Goal: Task Accomplishment & Management: Complete application form

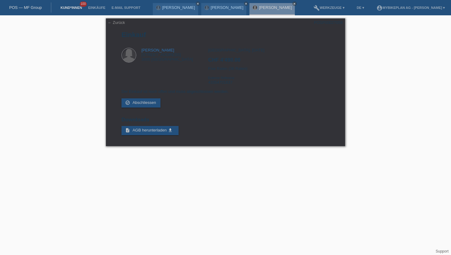
click at [74, 8] on link "Kund*innen" at bounding box center [71, 8] width 28 height 4
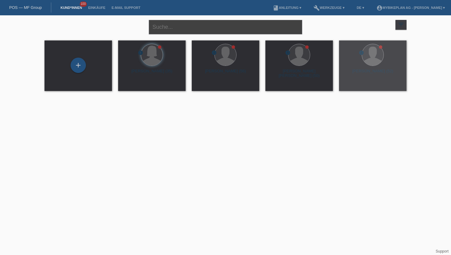
click at [188, 29] on input "text" at bounding box center [225, 27] width 153 height 14
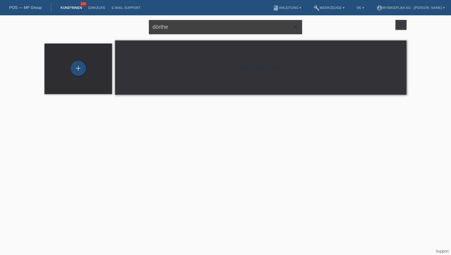
click at [192, 29] on input "dörthe" at bounding box center [225, 27] width 153 height 14
type input "[PERSON_NAME]"
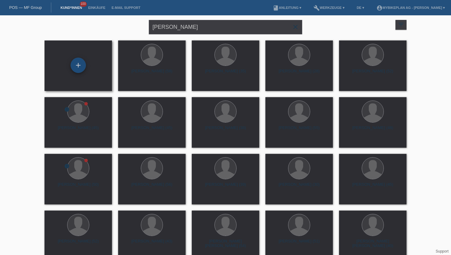
click at [81, 66] on div "+" at bounding box center [78, 65] width 15 height 15
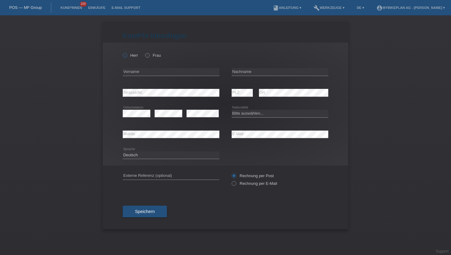
click at [123, 53] on input "Herr" at bounding box center [125, 55] width 4 height 4
radio input "true"
click at [128, 75] on input "text" at bounding box center [171, 72] width 97 height 8
type input "Patrick"
click at [239, 75] on input "text" at bounding box center [280, 72] width 97 height 8
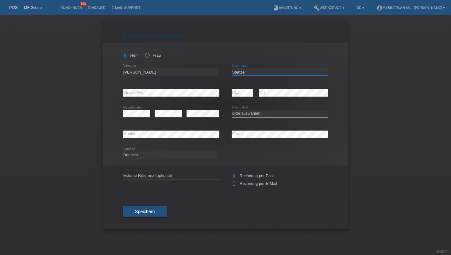
type input "Stenzel"
click at [262, 113] on select "Bitte auswählen... Schweiz Deutschland Liechtenstein Österreich ------------ Af…" at bounding box center [280, 113] width 97 height 7
select select "CH"
click at [232, 110] on select "Bitte auswählen... Schweiz Deutschland Liechtenstein Österreich ------------ Af…" at bounding box center [280, 113] width 97 height 7
click at [135, 157] on select "Deutsch Français Italiano English" at bounding box center [171, 155] width 97 height 7
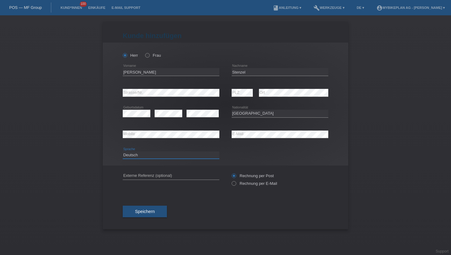
click at [123, 152] on select "Deutsch Français Italiano English" at bounding box center [171, 155] width 97 height 7
click at [243, 183] on label "Rechnung per E-Mail" at bounding box center [254, 183] width 45 height 5
click at [236, 183] on input "Rechnung per E-Mail" at bounding box center [234, 185] width 4 height 8
radio input "true"
click at [133, 213] on button "Speichern" at bounding box center [145, 212] width 44 height 12
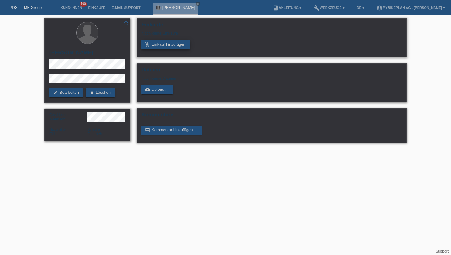
click at [175, 47] on link "add_shopping_cart Einkauf hinzufügen" at bounding box center [165, 44] width 48 height 9
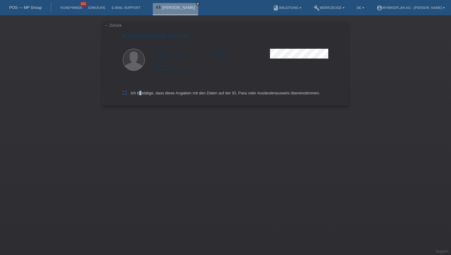
click at [138, 94] on label "Ich bestätige, dass diese Angaben mit den Daten auf der ID, Pass oder Ausländer…" at bounding box center [221, 93] width 197 height 5
click at [129, 91] on div "Ich bestätige, dass diese Angaben mit den Daten auf der ID, Pass oder Ausländer…" at bounding box center [226, 92] width 206 height 27
click at [126, 92] on icon at bounding box center [125, 93] width 4 height 4
click at [126, 92] on input "Ich bestätige, dass diese Angaben mit den Daten auf der ID, Pass oder Ausländer…" at bounding box center [125, 93] width 4 height 4
checkbox input "true"
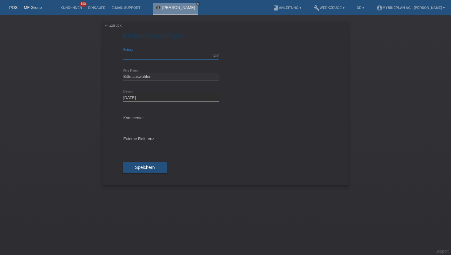
click at [167, 54] on input "text" at bounding box center [171, 56] width 97 height 8
type input "5899.00"
click at [134, 79] on select "Bitte auswählen 6 Raten 12 Raten 18 Raten 24 Raten 36 Raten 48 Raten" at bounding box center [171, 76] width 97 height 7
select select "488"
click at [123, 73] on select "Bitte auswählen 6 Raten 12 Raten 18 Raten 24 Raten 36 Raten 48 Raten" at bounding box center [171, 76] width 97 height 7
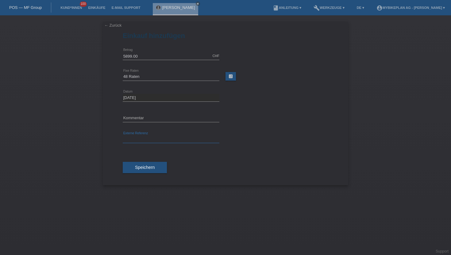
click at [137, 137] on input "text" at bounding box center [171, 140] width 97 height 8
paste input "43372761946"
type input "43372761946"
click at [135, 168] on button "Speichern" at bounding box center [145, 168] width 44 height 12
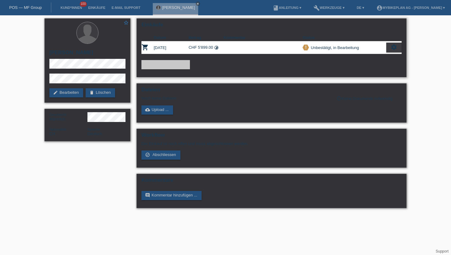
click at [396, 46] on icon "settings" at bounding box center [394, 47] width 7 height 7
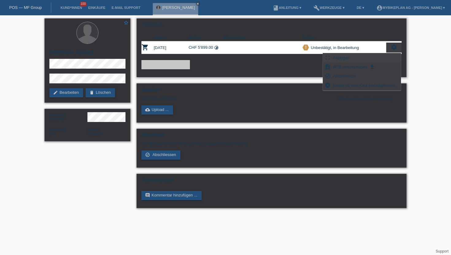
click at [370, 59] on div "fullscreen Anzeigen" at bounding box center [362, 57] width 78 height 9
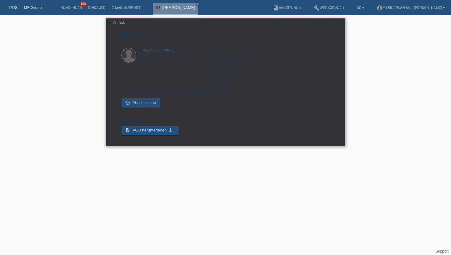
click at [335, 22] on div "POSP00027087" at bounding box center [328, 22] width 29 height 5
copy div "POSP00027087"
click at [225, 84] on div "Zürich, 05.09.2025 CHF 5'899.00 Fixe Raten (48 Raten) Externe Referenz 43372761…" at bounding box center [268, 68] width 121 height 41
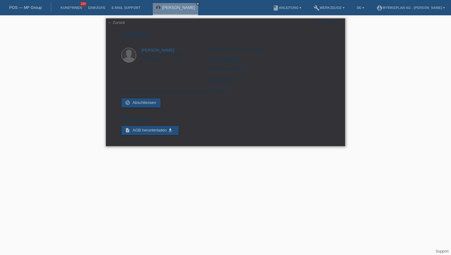
copy div "43372761946"
click at [66, 9] on link "Kund*innen" at bounding box center [71, 8] width 28 height 4
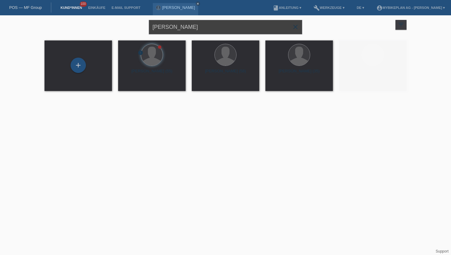
click at [175, 31] on input "[PERSON_NAME]" at bounding box center [225, 27] width 153 height 14
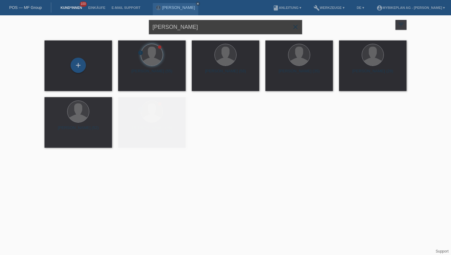
click at [175, 31] on input "[PERSON_NAME]" at bounding box center [225, 27] width 153 height 14
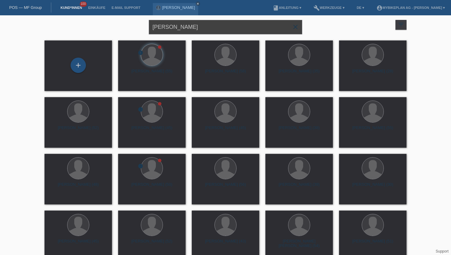
type input "[PERSON_NAME]"
click at [133, 86] on span "Anzeigen" at bounding box center [135, 85] width 17 height 5
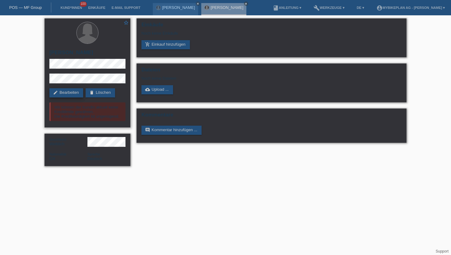
click at [71, 93] on link "edit Bearbeiten" at bounding box center [66, 92] width 34 height 9
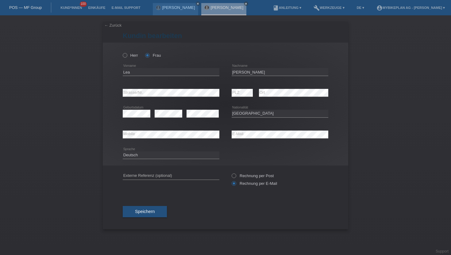
select select "CH"
click at [155, 71] on input "Lea" at bounding box center [171, 72] width 97 height 8
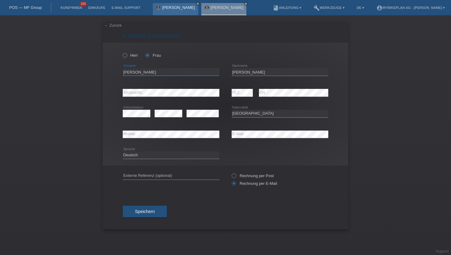
type input "[PERSON_NAME]"
click at [151, 214] on span "Speichern" at bounding box center [145, 211] width 20 height 5
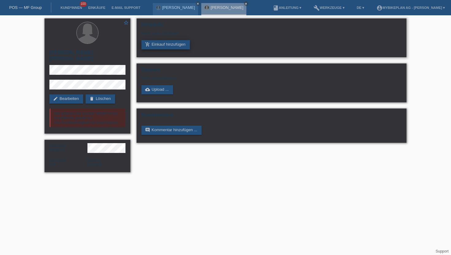
click at [168, 43] on link "add_shopping_cart Einkauf hinzufügen" at bounding box center [165, 44] width 48 height 9
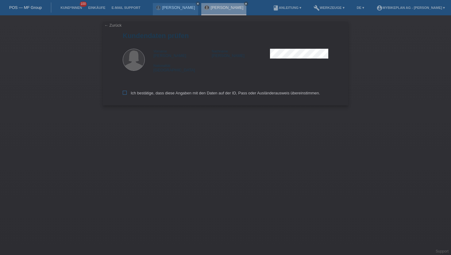
click at [124, 91] on icon at bounding box center [125, 93] width 4 height 4
click at [124, 91] on input "Ich bestätige, dass diese Angaben mit den Daten auf der ID, Pass oder Ausländer…" at bounding box center [125, 93] width 4 height 4
checkbox input "true"
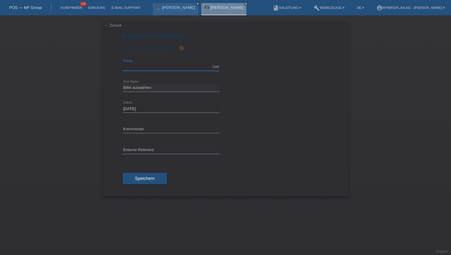
click at [135, 66] on input "text" at bounding box center [171, 67] width 97 height 8
type input "7823.54"
click at [131, 86] on select "Bitte auswählen 6 Raten 12 Raten 18 Raten 24 Raten 36 Raten 48 Raten" at bounding box center [171, 87] width 97 height 7
select select "488"
click at [123, 84] on select "Bitte auswählen 6 Raten 12 Raten 18 Raten 24 Raten 36 Raten 48 Raten" at bounding box center [171, 87] width 97 height 7
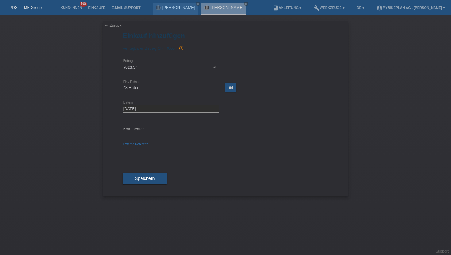
click at [134, 147] on input "text" at bounding box center [171, 151] width 97 height 8
paste input "43383488615"
type input "43383488615"
click at [133, 187] on div "Speichern" at bounding box center [226, 179] width 206 height 36
click at [133, 185] on div "Speichern" at bounding box center [226, 179] width 206 height 36
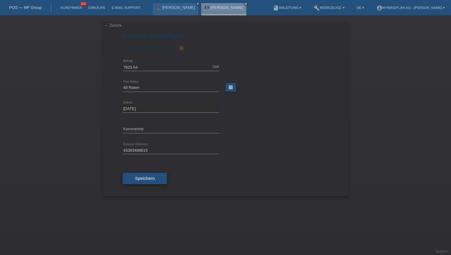
click at [133, 184] on button "Speichern" at bounding box center [145, 179] width 44 height 12
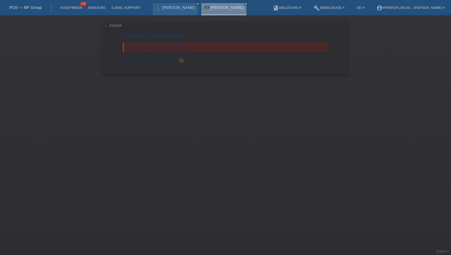
click at [65, 12] on li "Kund*innen 100" at bounding box center [71, 8] width 28 height 16
click at [67, 7] on link "Kund*innen" at bounding box center [71, 8] width 28 height 4
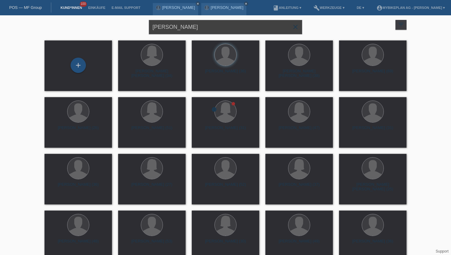
click at [164, 28] on input "[PERSON_NAME]" at bounding box center [225, 27] width 153 height 14
type input "[PERSON_NAME]"
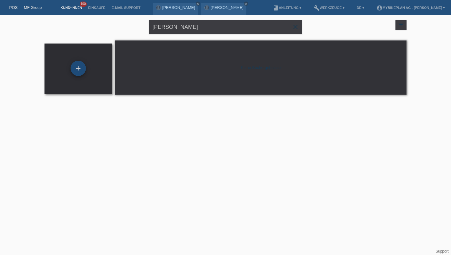
click at [73, 71] on div "+" at bounding box center [78, 68] width 15 height 15
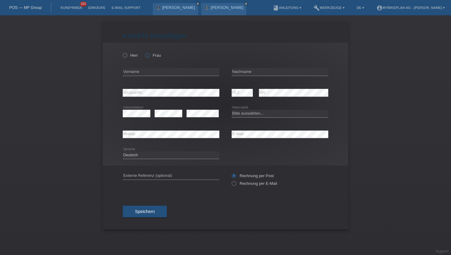
click at [154, 55] on label "Frau" at bounding box center [153, 55] width 16 height 5
click at [149, 55] on input "Frau" at bounding box center [147, 55] width 4 height 4
radio input "true"
click at [154, 69] on input "text" at bounding box center [171, 72] width 97 height 8
type input "Kadrija"
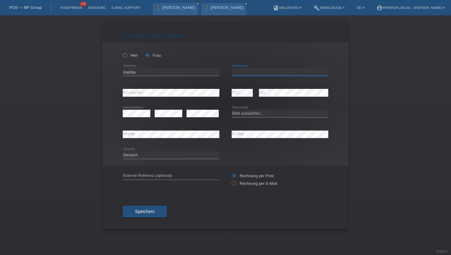
click at [291, 72] on input "text" at bounding box center [280, 72] width 97 height 8
type input "Kujtim"
click at [256, 95] on div "error PLZ error Ort" at bounding box center [280, 93] width 97 height 21
click at [141, 106] on div "error Geburtsdatum" at bounding box center [137, 113] width 28 height 21
click at [258, 116] on select "Bitte auswählen... [GEOGRAPHIC_DATA] [GEOGRAPHIC_DATA] [GEOGRAPHIC_DATA] [GEOGR…" at bounding box center [280, 113] width 97 height 7
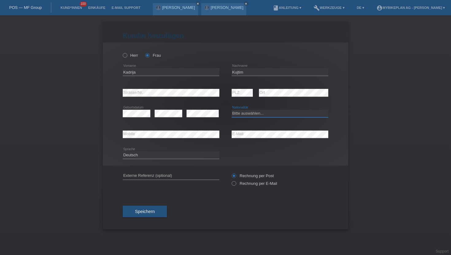
select select "XK"
click at [232, 110] on select "Bitte auswählen... [GEOGRAPHIC_DATA] [GEOGRAPHIC_DATA] [GEOGRAPHIC_DATA] [GEOGR…" at bounding box center [280, 113] width 97 height 7
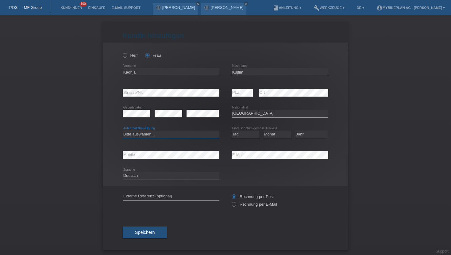
click at [154, 134] on select "Bitte auswählen... C B B - Flüchtlingsstatus Andere" at bounding box center [171, 134] width 97 height 7
select select "C"
click at [123, 131] on select "Bitte auswählen... C B B - Flüchtlingsstatus Andere" at bounding box center [171, 134] width 97 height 7
click at [248, 136] on select "Tag 01 02 03 04 05 06 07 08 09 10 11" at bounding box center [246, 134] width 28 height 7
click at [232, 131] on select "Tag 01 02 03 04 05 06 07 08 09 10 11" at bounding box center [246, 134] width 28 height 7
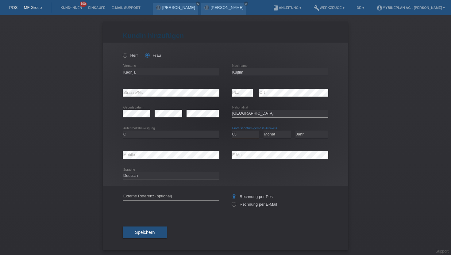
click at [247, 137] on select "Tag 01 02 03 04 05 06 07 08 09 10 11" at bounding box center [246, 134] width 28 height 7
select select "02"
click at [232, 131] on select "Tag 01 02 03 04 05 06 07 08 09 10 11" at bounding box center [246, 134] width 28 height 7
click at [272, 133] on select "Monat 01 02 03 04 05 06 07 08 09 10 11" at bounding box center [278, 134] width 28 height 7
select select "04"
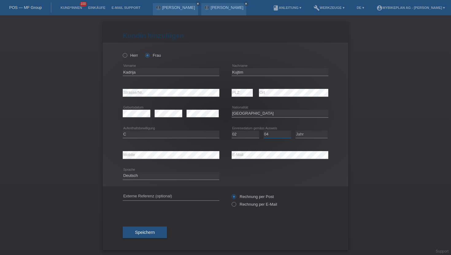
click at [264, 131] on select "Monat 01 02 03 04 05 06 07 08 09 10 11" at bounding box center [278, 134] width 28 height 7
click at [301, 134] on select "Jahr 2025 2024 2023 2022 2021 2020 2019 2018 2017 2016 2015 2014 2013 2012 2011…" at bounding box center [311, 134] width 32 height 7
select select "2009"
click at [295, 131] on select "Jahr 2025 2024 2023 2022 2021 2020 2019 2018 2017 2016 2015 2014 2013 2012 2011…" at bounding box center [311, 134] width 32 height 7
click at [150, 178] on select "Deutsch Français Italiano English" at bounding box center [171, 175] width 97 height 7
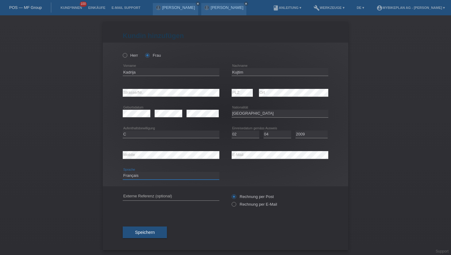
click at [123, 172] on select "Deutsch Français Italiano English" at bounding box center [171, 175] width 97 height 7
click at [153, 174] on select "Deutsch Français Italiano English" at bounding box center [171, 175] width 97 height 7
select select "de"
click at [123, 172] on select "Deutsch Français Italiano English" at bounding box center [171, 175] width 97 height 7
click at [243, 204] on label "Rechnung per E-Mail" at bounding box center [254, 204] width 45 height 5
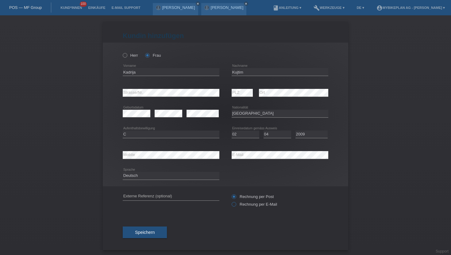
click at [236, 204] on input "Rechnung per E-Mail" at bounding box center [234, 206] width 4 height 8
radio input "true"
click at [133, 234] on button "Speichern" at bounding box center [145, 233] width 44 height 12
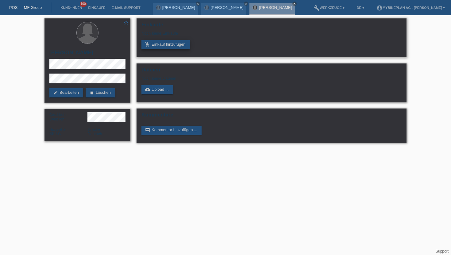
click at [165, 46] on link "add_shopping_cart Einkauf hinzufügen" at bounding box center [165, 44] width 48 height 9
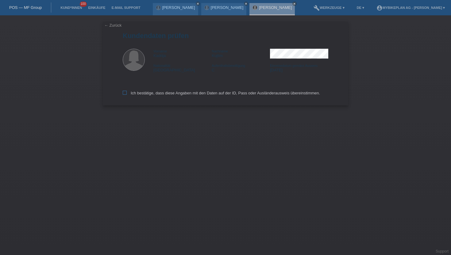
click at [169, 93] on label "Ich bestätige, dass diese Angaben mit den Daten auf der ID, Pass oder Ausländer…" at bounding box center [221, 93] width 197 height 5
click at [127, 93] on input "Ich bestätige, dass diese Angaben mit den Daten auf der ID, Pass oder Ausländer…" at bounding box center [125, 93] width 4 height 4
checkbox input "true"
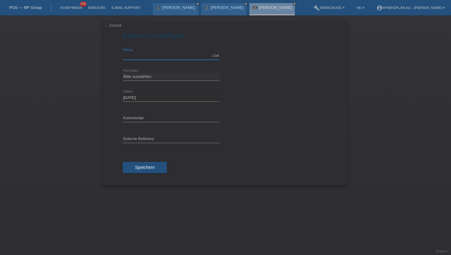
click at [171, 58] on input "text" at bounding box center [171, 56] width 97 height 8
type input "4399.00"
click at [152, 77] on select "Bitte auswählen 6 Raten 12 Raten 18 Raten 24 Raten 36 Raten 48 Raten" at bounding box center [171, 76] width 97 height 7
click at [123, 73] on select "Bitte auswählen 6 Raten 12 Raten 18 Raten 24 Raten 36 Raten 48 Raten" at bounding box center [171, 76] width 97 height 7
click at [146, 76] on select "Bitte auswählen 6 Raten 12 Raten 18 Raten 24 Raten 36 Raten 48 Raten" at bounding box center [171, 76] width 97 height 7
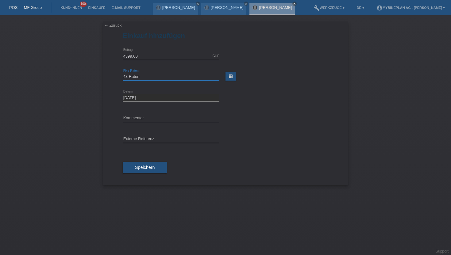
select select "487"
click at [123, 73] on select "Bitte auswählen 6 Raten 12 Raten 18 Raten 24 Raten 36 Raten 48 Raten" at bounding box center [171, 76] width 97 height 7
click at [135, 142] on input "text" at bounding box center [171, 140] width 97 height 8
paste input "43391303316"
type input "43391303316"
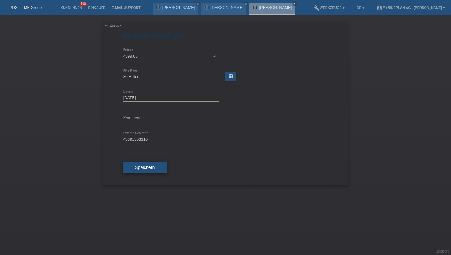
click at [129, 168] on button "Speichern" at bounding box center [145, 168] width 44 height 12
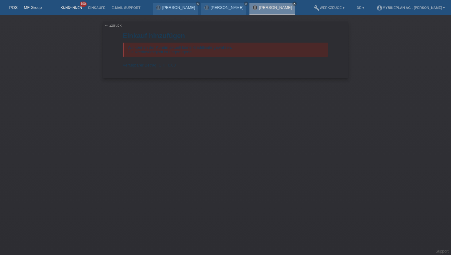
click at [69, 9] on link "Kund*innen" at bounding box center [71, 8] width 28 height 4
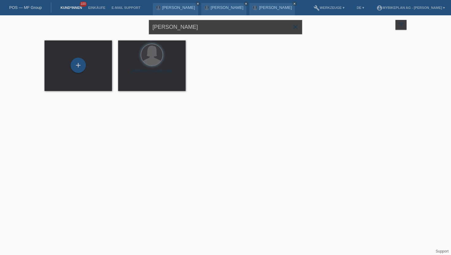
click at [174, 26] on input "[PERSON_NAME]" at bounding box center [225, 27] width 153 height 14
type input "davin dold"
click at [75, 73] on div "+" at bounding box center [78, 66] width 58 height 16
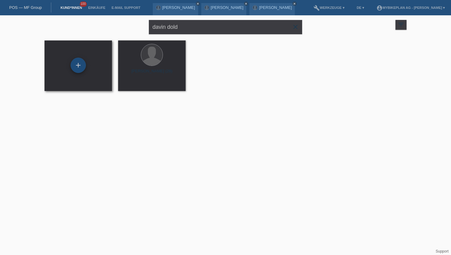
click at [78, 71] on div "+" at bounding box center [78, 65] width 15 height 15
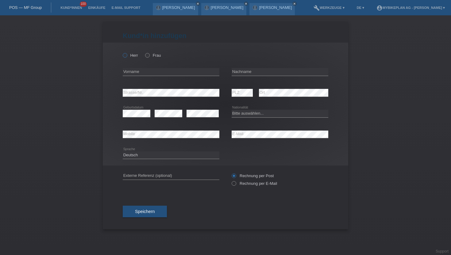
click at [122, 52] on icon at bounding box center [122, 52] width 0 height 0
click at [125, 54] on input "Herr" at bounding box center [125, 55] width 4 height 4
radio input "true"
click at [134, 74] on input "text" at bounding box center [171, 72] width 97 height 8
type input "Davin"
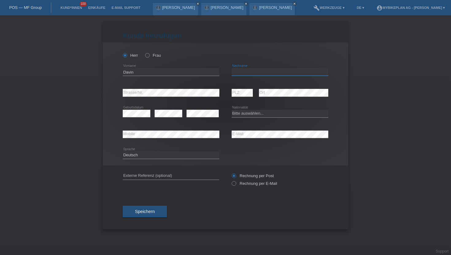
click at [260, 74] on input "text" at bounding box center [280, 72] width 97 height 8
type input "Dold"
click at [273, 113] on select "Bitte auswählen... [GEOGRAPHIC_DATA] [GEOGRAPHIC_DATA] [GEOGRAPHIC_DATA] [GEOGR…" at bounding box center [280, 113] width 97 height 7
select select "DE"
click at [232, 110] on select "Bitte auswählen... [GEOGRAPHIC_DATA] [GEOGRAPHIC_DATA] [GEOGRAPHIC_DATA] [GEOGR…" at bounding box center [280, 113] width 97 height 7
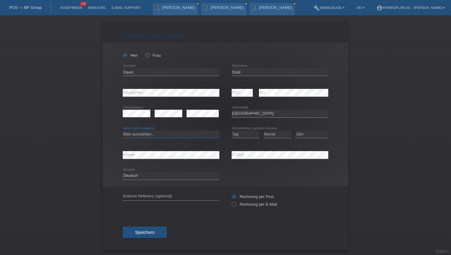
click at [155, 136] on select "Bitte auswählen... C B B - Flüchtlingsstatus Andere" at bounding box center [171, 134] width 97 height 7
select select "B"
click at [123, 131] on select "Bitte auswählen... C B B - Flüchtlingsstatus Andere" at bounding box center [171, 134] width 97 height 7
click at [241, 131] on select "Tag 01 02 03 04 05 06 07 08 09 10 11" at bounding box center [246, 134] width 28 height 7
select select "10"
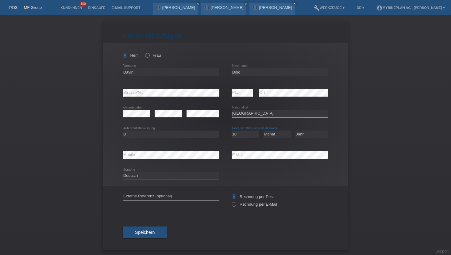
click at [232, 131] on select "Tag 01 02 03 04 05 06 07 08 09 10 11" at bounding box center [246, 134] width 28 height 7
click at [276, 136] on select "Monat 01 02 03 04 05 06 07 08 09 10 11" at bounding box center [278, 134] width 28 height 7
select select "08"
click at [264, 131] on select "Monat 01 02 03 04 05 06 07 08 09 10 11" at bounding box center [278, 134] width 28 height 7
click at [310, 134] on select "Jahr 2025 2024 2023 2022 2021 2020 2019 2018 2017 2016 2015 2014 2013 2012 2011…" at bounding box center [311, 134] width 32 height 7
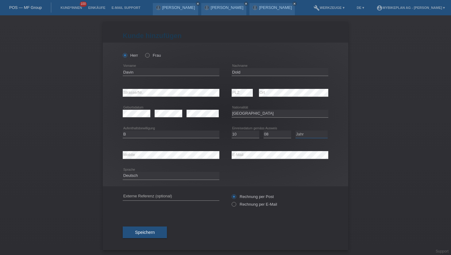
select select "2021"
click at [295, 131] on select "Jahr 2025 2024 2023 2022 2021 2020 2019 2018 2017 2016 2015 2014 2013 2012 2011…" at bounding box center [311, 134] width 32 height 7
click at [153, 176] on select "Deutsch Français Italiano English" at bounding box center [171, 175] width 97 height 7
click at [123, 172] on select "Deutsch Français Italiano English" at bounding box center [171, 175] width 97 height 7
click at [231, 201] on icon at bounding box center [231, 201] width 0 height 0
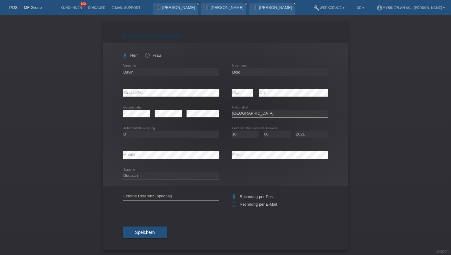
click at [234, 203] on input "Rechnung per E-Mail" at bounding box center [234, 206] width 4 height 8
radio input "true"
click at [142, 235] on span "Speichern" at bounding box center [145, 232] width 20 height 5
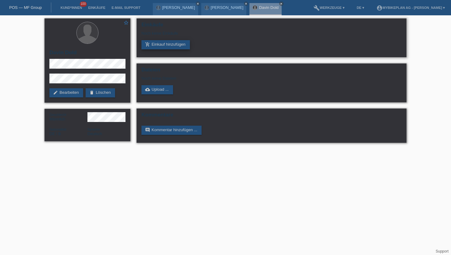
click at [180, 44] on link "add_shopping_cart Einkauf hinzufügen" at bounding box center [165, 44] width 48 height 9
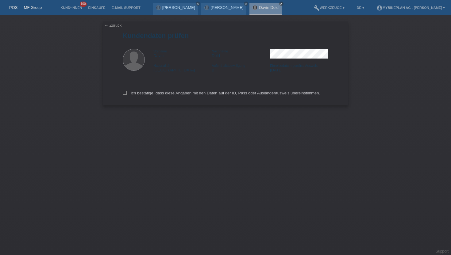
click at [145, 97] on div "Ich bestätige, dass diese Angaben mit den Daten auf der ID, Pass oder Ausländer…" at bounding box center [226, 92] width 206 height 27
click at [146, 94] on label "Ich bestätige, dass diese Angaben mit den Daten auf der ID, Pass oder Ausländer…" at bounding box center [221, 93] width 197 height 5
click at [127, 94] on input "Ich bestätige, dass diese Angaben mit den Daten auf der ID, Pass oder Ausländer…" at bounding box center [125, 93] width 4 height 4
checkbox input "true"
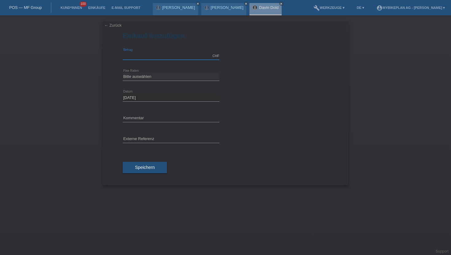
click at [134, 57] on input "text" at bounding box center [171, 56] width 97 height 8
type input "4199.00"
click at [129, 77] on select "Bitte auswählen 6 Raten 12 Raten 18 Raten 24 Raten 36 Raten 48 Raten" at bounding box center [171, 76] width 97 height 7
select select "486"
click at [123, 73] on select "Bitte auswählen 6 Raten 12 Raten 18 Raten 24 Raten 36 Raten 48 Raten" at bounding box center [171, 76] width 97 height 7
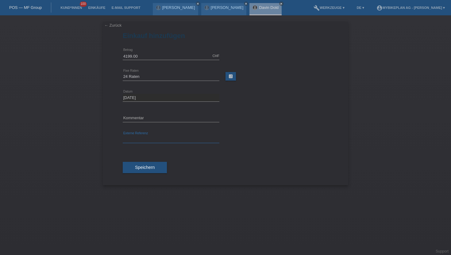
click at [134, 137] on input "text" at bounding box center [171, 140] width 97 height 8
paste input "43371992239"
type input "43371992239"
click at [133, 168] on button "Speichern" at bounding box center [145, 168] width 44 height 12
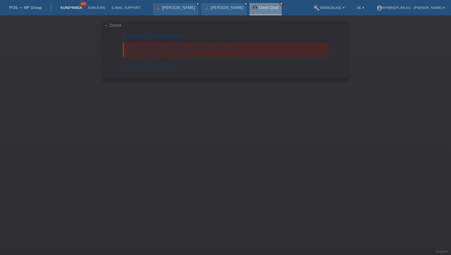
click at [77, 7] on link "Kund*innen" at bounding box center [71, 8] width 28 height 4
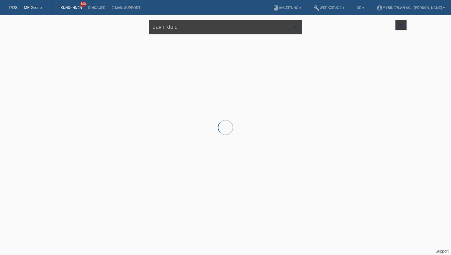
click at [159, 25] on input "davin dold" at bounding box center [225, 27] width 153 height 14
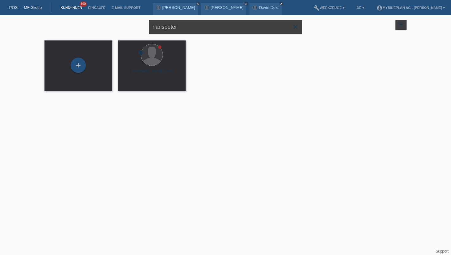
drag, startPoint x: 187, startPoint y: 25, endPoint x: 165, endPoint y: 25, distance: 22.4
click at [165, 25] on input "hanspeter" at bounding box center [225, 27] width 153 height 14
type input "hans peter"
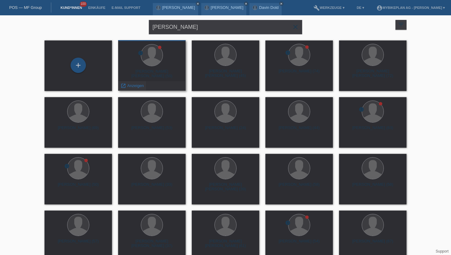
click at [137, 87] on span "Anzeigen" at bounding box center [135, 85] width 17 height 5
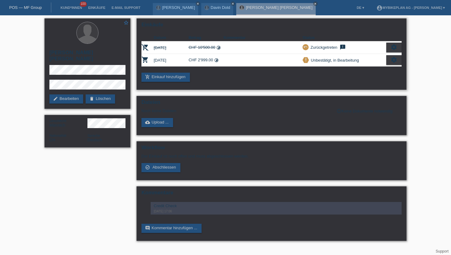
click at [397, 60] on icon "settings" at bounding box center [394, 59] width 7 height 7
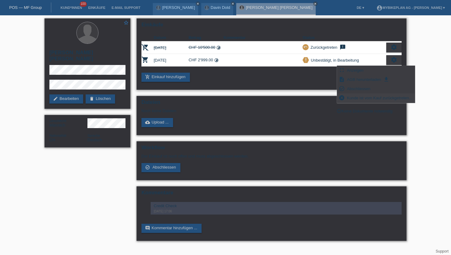
click at [387, 98] on span "Kunde ist vom Kauf zurückgetreten..." at bounding box center [379, 97] width 67 height 7
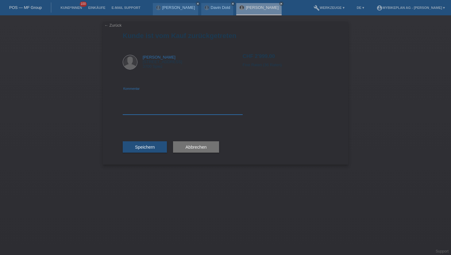
click at [145, 106] on textarea at bounding box center [183, 103] width 120 height 24
type textarea "added discount"
click at [143, 147] on span "Speichern" at bounding box center [145, 147] width 20 height 5
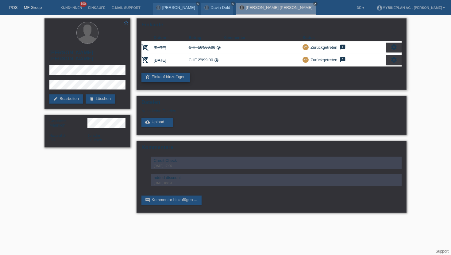
click at [155, 80] on link "add_shopping_cart Einkauf hinzufügen" at bounding box center [165, 77] width 48 height 9
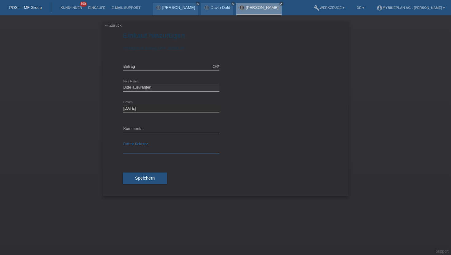
click at [144, 150] on input "text" at bounding box center [171, 150] width 97 height 8
paste input "43363962951"
type input "43363962951"
click at [159, 68] on input "text" at bounding box center [171, 67] width 97 height 8
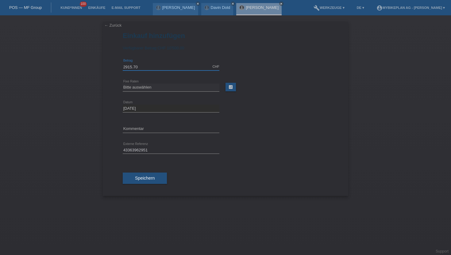
type input "2915.70"
click at [143, 87] on select "Bitte auswählen 6 Raten 12 Raten 18 Raten 24 Raten 36 Raten 48 Raten" at bounding box center [171, 87] width 97 height 7
select select "487"
click at [123, 84] on select "Bitte auswählen 6 Raten 12 Raten 18 Raten 24 Raten 36 Raten 48 Raten" at bounding box center [171, 87] width 97 height 7
click at [138, 178] on span "Speichern" at bounding box center [145, 178] width 20 height 5
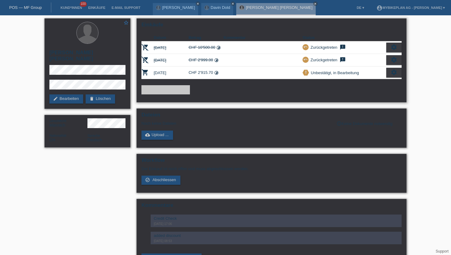
click at [394, 73] on icon "settings" at bounding box center [394, 72] width 7 height 7
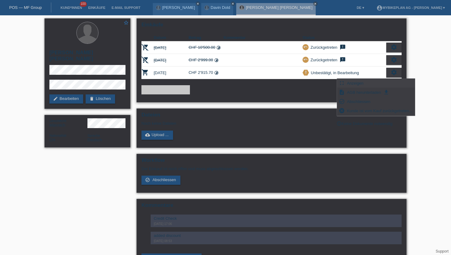
click at [368, 84] on div "fullscreen Anzeigen" at bounding box center [376, 83] width 78 height 9
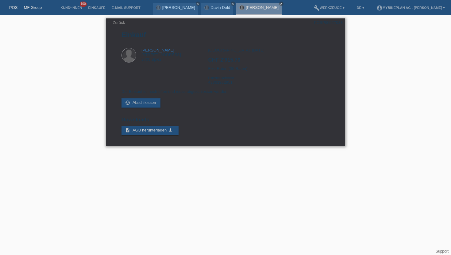
click at [224, 83] on div "Zürich, 05.09.2025 CHF 2'915.70 Fixe Raten (36 Raten) Externe Referenz 43363962…" at bounding box center [268, 68] width 121 height 41
copy div "43363962951"
click at [338, 18] on div "← Zurück POSP00027088 Einkauf Hans Peter Blaser Faulenbachweg 34 3700 Spiez CHF…" at bounding box center [225, 82] width 239 height 128
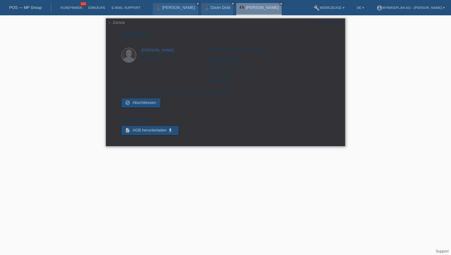
click at [338, 21] on div "POSP00027088" at bounding box center [328, 22] width 29 height 5
copy div "POSP00027088"
click at [71, 6] on link "Kund*innen" at bounding box center [71, 8] width 28 height 4
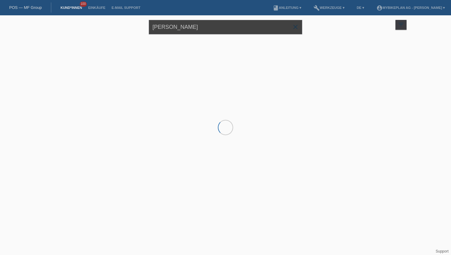
click at [162, 23] on input "hans peter" at bounding box center [225, 27] width 153 height 14
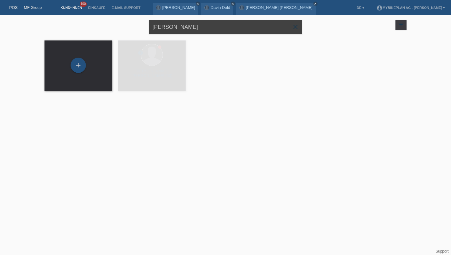
click at [162, 23] on input "hans peter" at bounding box center [225, 27] width 153 height 14
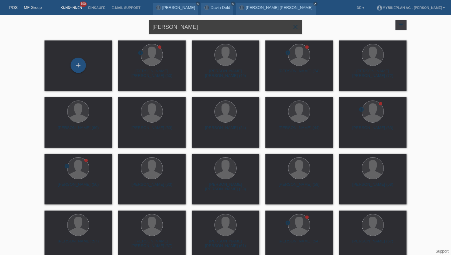
type input "Leonardo escobar"
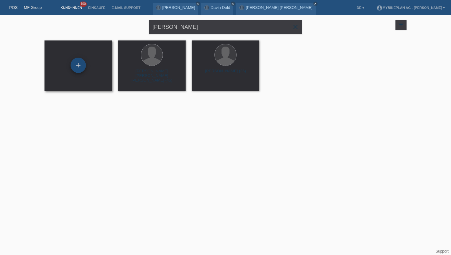
click at [74, 64] on div "+" at bounding box center [78, 65] width 15 height 15
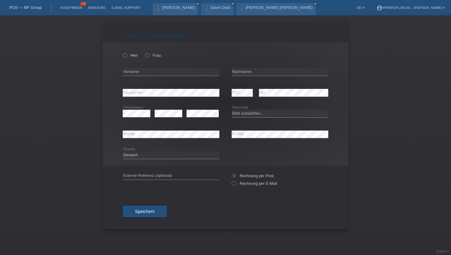
click at [125, 51] on div "Herr Frau" at bounding box center [171, 55] width 97 height 13
click at [122, 52] on icon at bounding box center [122, 52] width 0 height 0
click at [125, 54] on input "Herr" at bounding box center [125, 55] width 4 height 4
radio input "true"
click at [129, 65] on div "error Vorname" at bounding box center [171, 72] width 97 height 21
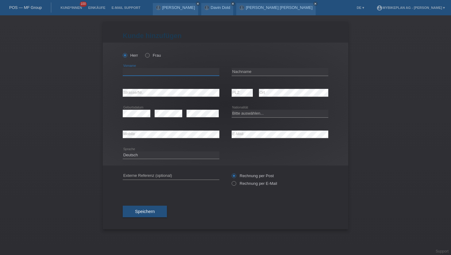
click at [129, 71] on input "text" at bounding box center [171, 72] width 97 height 8
type input "[PERSON_NAME]"
click at [237, 71] on input "text" at bounding box center [280, 72] width 97 height 8
type input "[PERSON_NAME]"
click at [244, 114] on select "Bitte auswählen... Schweiz Deutschland Liechtenstein Österreich ------------ Af…" at bounding box center [280, 113] width 97 height 7
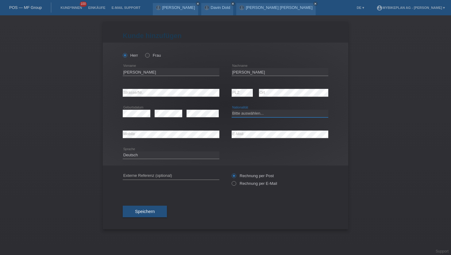
select select "EC"
click at [232, 110] on select "Bitte auswählen... Schweiz Deutschland Liechtenstein Österreich ------------ Af…" at bounding box center [280, 113] width 97 height 7
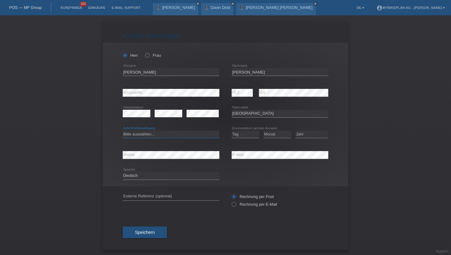
click at [148, 136] on select "Bitte auswählen... C B B - Flüchtlingsstatus Andere" at bounding box center [171, 134] width 97 height 7
select select "B"
click at [123, 131] on select "Bitte auswählen... C B B - Flüchtlingsstatus Andere" at bounding box center [171, 134] width 97 height 7
click at [251, 135] on select "Tag 01 02 03 04 05 06 07 08 09 10 11" at bounding box center [246, 134] width 28 height 7
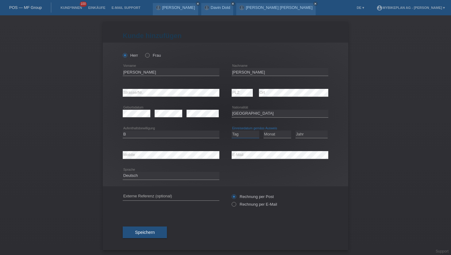
click at [251, 135] on select "Tag 01 02 03 04 05 06 07 08 09 10 11" at bounding box center [246, 134] width 28 height 7
select select "02"
click at [232, 131] on select "Tag 01 02 03 04 05 06 07 08 09 10 11" at bounding box center [246, 134] width 28 height 7
click at [275, 137] on select "Monat 01 02 03 04 05 06 07 08 09 10 11" at bounding box center [278, 134] width 28 height 7
select select "11"
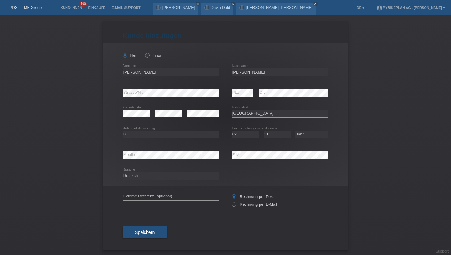
click at [264, 131] on select "Monat 01 02 03 04 05 06 07 08 09 10 11" at bounding box center [278, 134] width 28 height 7
click at [306, 137] on select "Jahr 2025 2024 2023 2022 2021 2020 2019 2018 2017 2016 2015 2014 2013 2012 2011…" at bounding box center [311, 134] width 32 height 7
select select "2022"
click at [295, 131] on select "Jahr 2025 2024 2023 2022 2021 2020 2019 2018 2017 2016 2015 2014 2013 2012 2011…" at bounding box center [311, 134] width 32 height 7
click at [153, 178] on select "Deutsch Français Italiano English" at bounding box center [171, 175] width 97 height 7
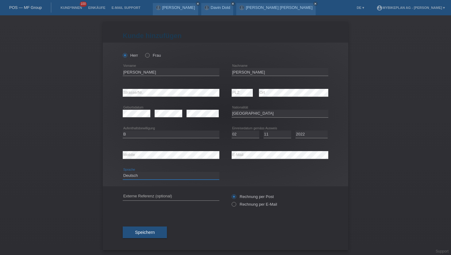
click at [123, 172] on select "Deutsch Français Italiano English" at bounding box center [171, 175] width 97 height 7
click at [260, 205] on label "Rechnung per E-Mail" at bounding box center [254, 204] width 45 height 5
click at [236, 205] on input "Rechnung per E-Mail" at bounding box center [234, 206] width 4 height 8
radio input "true"
click at [155, 234] on button "Speichern" at bounding box center [145, 233] width 44 height 12
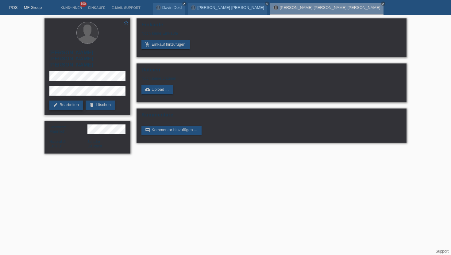
click at [68, 101] on link "edit Bearbeiten" at bounding box center [66, 105] width 34 height 9
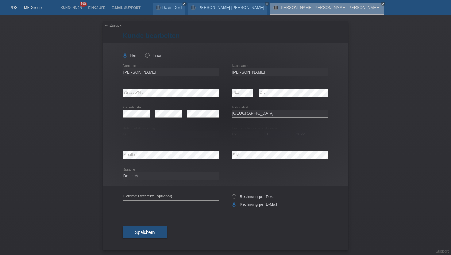
select select "EC"
select select "B"
select select "02"
select select "11"
select select "2022"
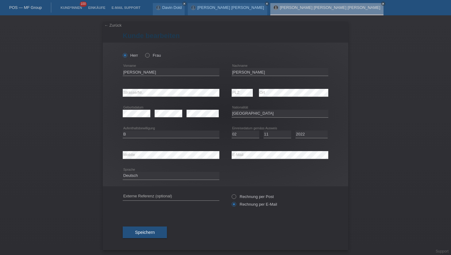
click at [154, 181] on div "Deutsch Français Italiano English error Sprache" at bounding box center [171, 176] width 97 height 21
click at [155, 178] on select "Deutsch Français Italiano English" at bounding box center [171, 175] width 97 height 7
select select "it"
click at [123, 172] on select "Deutsch Français Italiano English" at bounding box center [171, 175] width 97 height 7
click at [141, 233] on span "Speichern" at bounding box center [145, 232] width 20 height 5
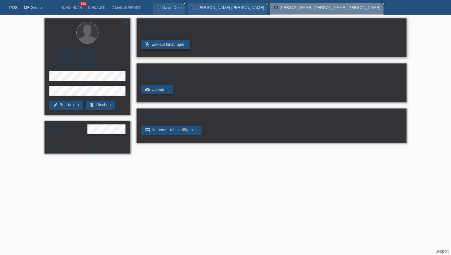
click at [177, 43] on link "add_shopping_cart Einkauf hinzufügen" at bounding box center [165, 44] width 48 height 9
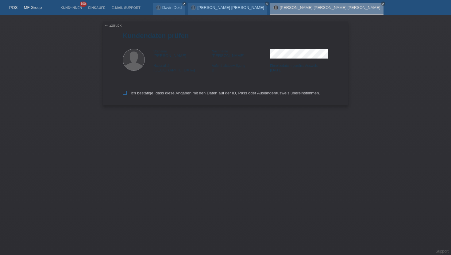
click at [153, 92] on label "Ich bestätige, dass diese Angaben mit den Daten auf der ID, Pass oder Ausländer…" at bounding box center [221, 93] width 197 height 5
click at [127, 92] on input "Ich bestätige, dass diese Angaben mit den Daten auf der ID, Pass oder Ausländer…" at bounding box center [125, 93] width 4 height 4
checkbox input "true"
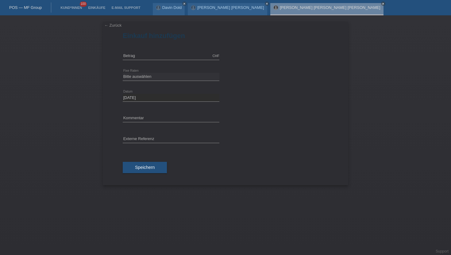
click at [162, 50] on div "CHF error [GEOGRAPHIC_DATA]" at bounding box center [171, 56] width 97 height 21
click at [150, 58] on input "text" at bounding box center [171, 56] width 97 height 8
type input "2999.00"
click at [128, 75] on select "Bitte auswählen 6 Raten 12 Raten 18 Raten 24 Raten 36 Raten 48 Raten" at bounding box center [171, 76] width 97 height 7
select select "487"
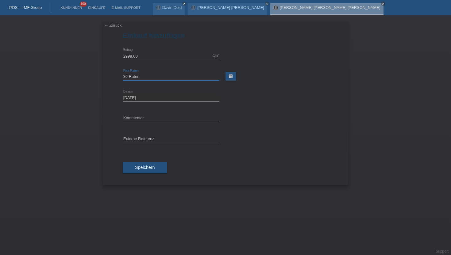
click at [123, 73] on select "Bitte auswählen 6 Raten 12 Raten 18 Raten 24 Raten 36 Raten 48 Raten" at bounding box center [171, 76] width 97 height 7
click at [130, 146] on div "error Externe Referenz" at bounding box center [171, 139] width 97 height 21
click at [131, 140] on input "text" at bounding box center [171, 140] width 97 height 8
paste input "43375275874"
type input "43375275874"
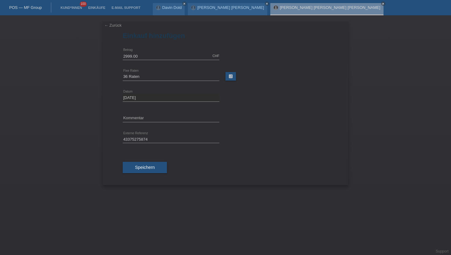
click at [136, 175] on div "Speichern" at bounding box center [226, 168] width 206 height 36
click at [140, 168] on span "Speichern" at bounding box center [145, 167] width 20 height 5
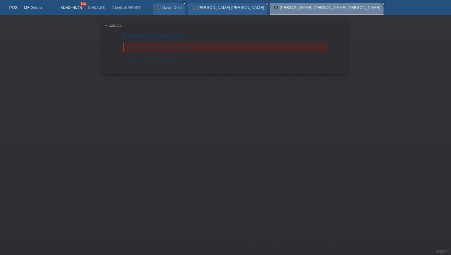
click at [67, 9] on link "Kund*innen" at bounding box center [71, 8] width 28 height 4
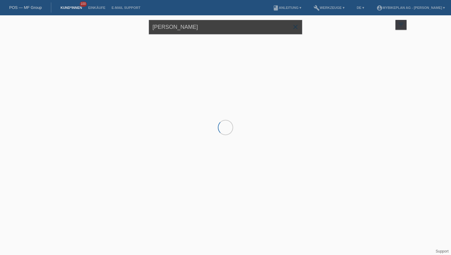
click at [161, 32] on input "[PERSON_NAME]" at bounding box center [225, 27] width 153 height 14
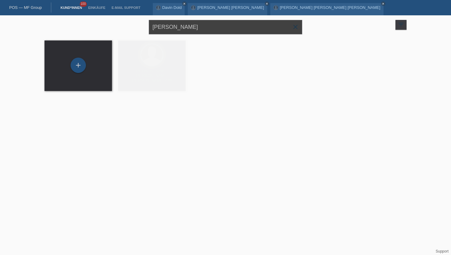
click at [161, 32] on input "[PERSON_NAME]" at bounding box center [225, 27] width 153 height 14
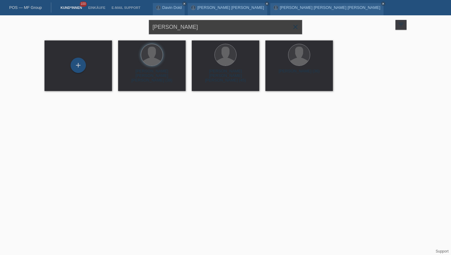
type input "[PERSON_NAME]"
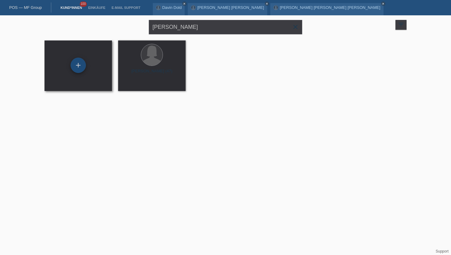
click at [77, 66] on div "+" at bounding box center [78, 65] width 15 height 15
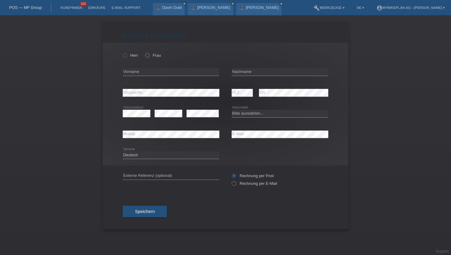
click at [122, 52] on icon at bounding box center [122, 52] width 0 height 0
click at [125, 54] on input "Herr" at bounding box center [125, 55] width 4 height 4
radio input "true"
click at [129, 68] on input "text" at bounding box center [171, 72] width 97 height 8
type input "[PERSON_NAME]"
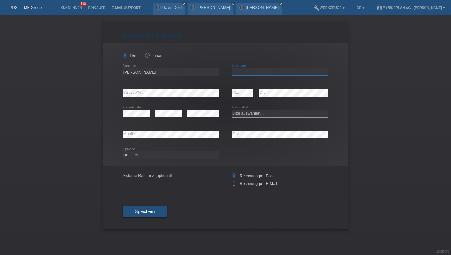
click at [240, 73] on input "text" at bounding box center [280, 72] width 97 height 8
type input "Zumsteg"
click at [239, 114] on select "Bitte auswählen... [GEOGRAPHIC_DATA] [GEOGRAPHIC_DATA] [GEOGRAPHIC_DATA] [GEOGR…" at bounding box center [280, 113] width 97 height 7
select select "CH"
click at [232, 110] on select "Bitte auswählen... [GEOGRAPHIC_DATA] [GEOGRAPHIC_DATA] [GEOGRAPHIC_DATA] [GEOGR…" at bounding box center [280, 113] width 97 height 7
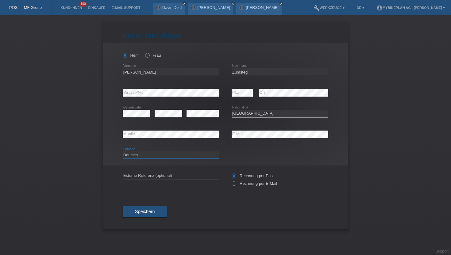
click at [191, 158] on select "Deutsch Français Italiano English" at bounding box center [171, 155] width 97 height 7
click at [123, 152] on select "Deutsch Français Italiano English" at bounding box center [171, 155] width 97 height 7
click at [231, 180] on icon at bounding box center [231, 180] width 0 height 0
click at [233, 184] on input "Rechnung per E-Mail" at bounding box center [234, 185] width 4 height 8
radio input "true"
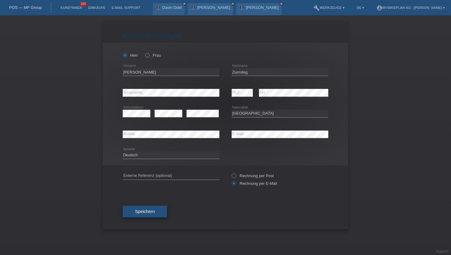
click at [155, 212] on button "Speichern" at bounding box center [145, 212] width 44 height 12
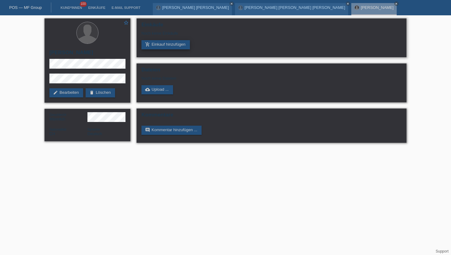
click at [160, 45] on link "add_shopping_cart Einkauf hinzufügen" at bounding box center [165, 44] width 48 height 9
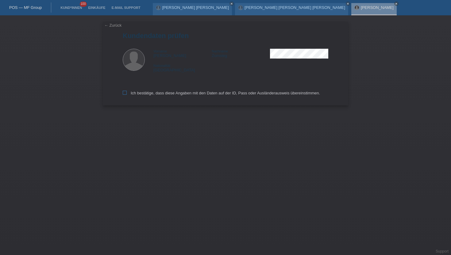
click at [152, 94] on label "Ich bestätige, dass diese Angaben mit den Daten auf der ID, Pass oder Ausländer…" at bounding box center [221, 93] width 197 height 5
click at [127, 94] on input "Ich bestätige, dass diese Angaben mit den Daten auf der ID, Pass oder Ausländer…" at bounding box center [125, 93] width 4 height 4
checkbox input "true"
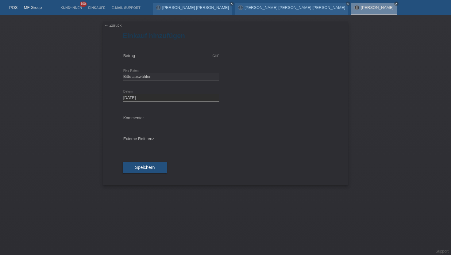
click at [144, 52] on div "CHF error Betrag" at bounding box center [171, 56] width 97 height 21
click at [140, 56] on input "text" at bounding box center [171, 56] width 97 height 8
type input "2999.00"
click at [135, 75] on select "Bitte auswählen 6 Raten 12 Raten 18 Raten 24 Raten 36 Raten 48 Raten" at bounding box center [171, 76] width 97 height 7
select select "484"
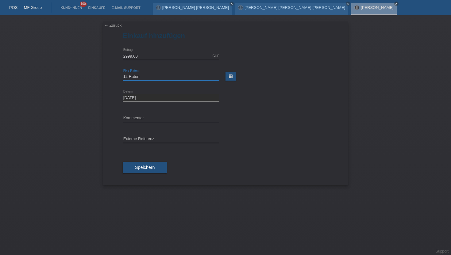
click at [123, 73] on select "Bitte auswählen 6 Raten 12 Raten 18 Raten 24 Raten 36 Raten 48 Raten" at bounding box center [171, 76] width 97 height 7
click at [131, 137] on input "text" at bounding box center [171, 140] width 97 height 8
paste input "43377276538"
type input "43377276538"
click at [132, 172] on button "Speichern" at bounding box center [145, 168] width 44 height 12
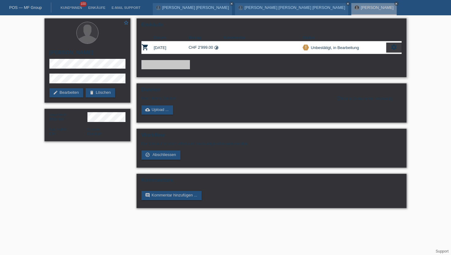
click at [393, 50] on icon "settings" at bounding box center [394, 47] width 7 height 7
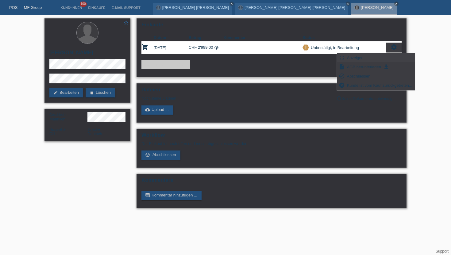
click at [370, 55] on div "fullscreen Anzeigen" at bounding box center [376, 57] width 78 height 9
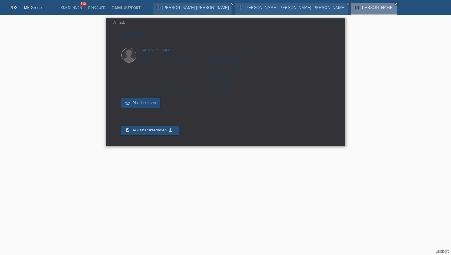
click at [337, 24] on div "POSP00027089" at bounding box center [328, 22] width 29 height 5
copy div "POSP00027089"
click at [218, 86] on div "[GEOGRAPHIC_DATA], [DATE] CHF 2'999.00 Fixe Raten (12 Raten) Externe Referenz 4…" at bounding box center [268, 68] width 121 height 41
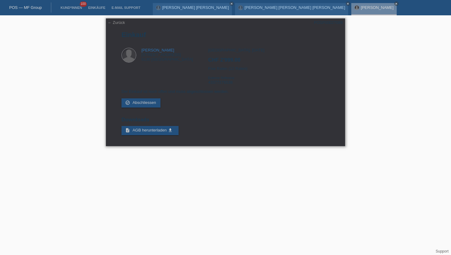
copy div "43377276538"
